Goal: Check status: Check status

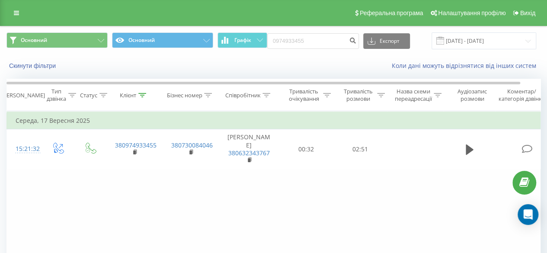
click at [299, 41] on input "0974933455" at bounding box center [313, 41] width 92 height 16
drag, startPoint x: 314, startPoint y: 41, endPoint x: 250, endPoint y: 38, distance: 64.1
click at [250, 38] on div "Основний Основний Графік 0974933455 Експорт .csv .xls .xlsx 17.06.2025 - 17.09.…" at bounding box center [273, 40] width 534 height 17
type input "0935795608"
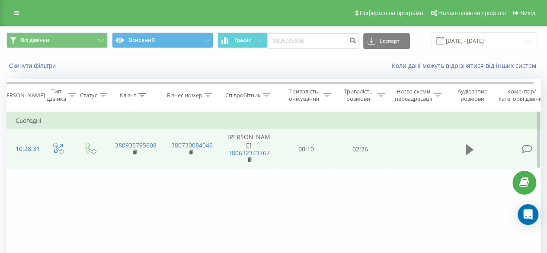
click at [472, 150] on icon at bounding box center [470, 150] width 8 height 12
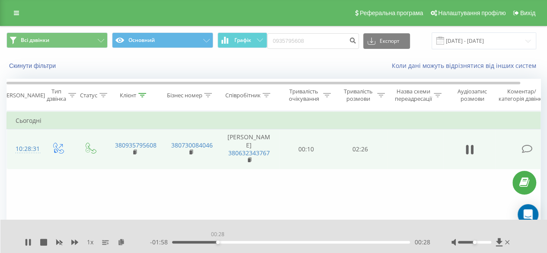
click at [217, 241] on div "00:28" at bounding box center [291, 242] width 238 height 3
drag, startPoint x: 248, startPoint y: 243, endPoint x: 353, endPoint y: 243, distance: 105.1
click at [330, 243] on div "01:27" at bounding box center [291, 242] width 238 height 3
click at [470, 149] on icon at bounding box center [470, 150] width 8 height 12
